Goal: Download file/media

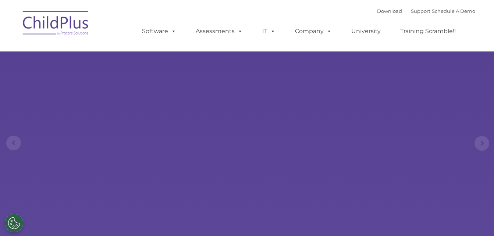
select select "MEDIUM"
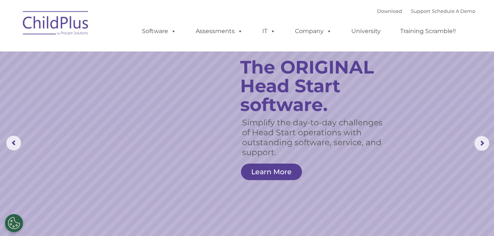
scroll to position [206, 0]
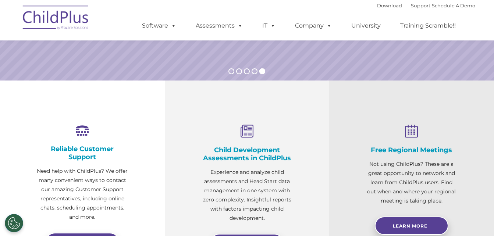
click at [43, 26] on img at bounding box center [56, 18] width 74 height 37
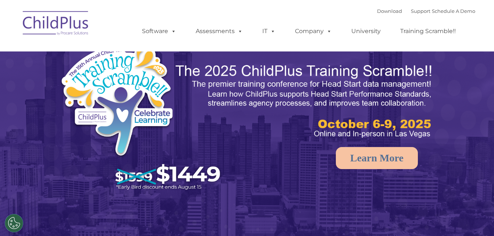
select select "MEDIUM"
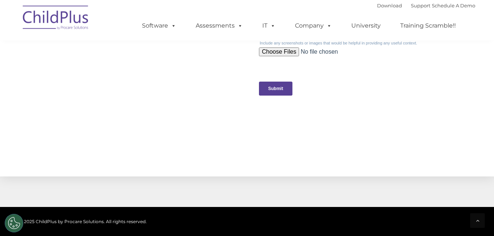
scroll to position [759, 0]
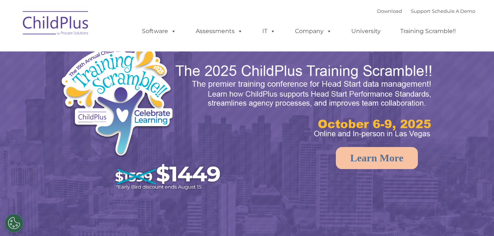
select select "MEDIUM"
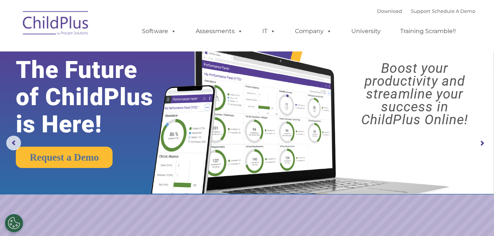
click at [479, 147] on rs-arrow at bounding box center [481, 143] width 15 height 15
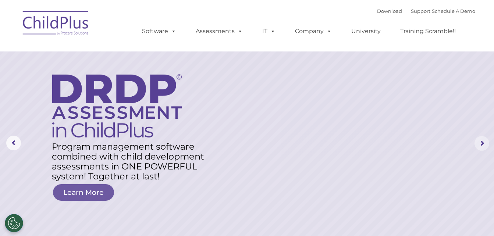
click at [481, 138] on rs-arrow at bounding box center [481, 143] width 15 height 15
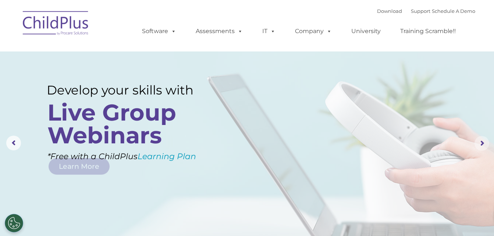
click at [481, 138] on rs-arrow at bounding box center [481, 143] width 15 height 15
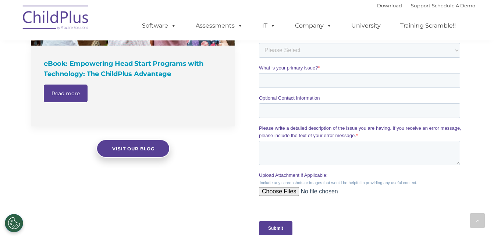
scroll to position [825, 0]
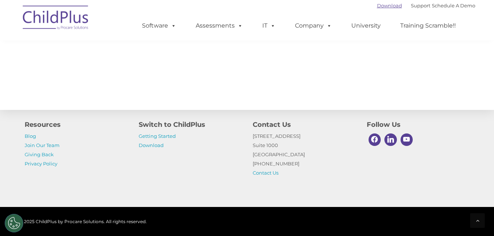
click at [378, 5] on link "Download" at bounding box center [389, 6] width 25 height 6
